Goal: Navigation & Orientation: Find specific page/section

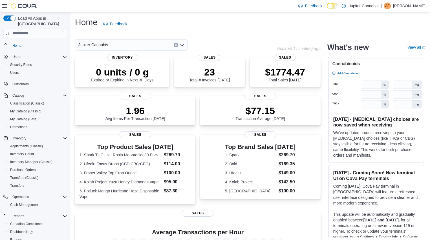
click at [328, 70] on div "Jupiter Cannabis Updated 1 minute(s) ago 0 units / 0 g Expired or Expiring in N…" at bounding box center [250, 184] width 351 height 291
click at [199, 101] on div "1.96 Avg Items Per Transaction [DATE] Sales $77.15 Transaction Average [DATE] S…" at bounding box center [198, 112] width 246 height 32
